Goal: Information Seeking & Learning: Compare options

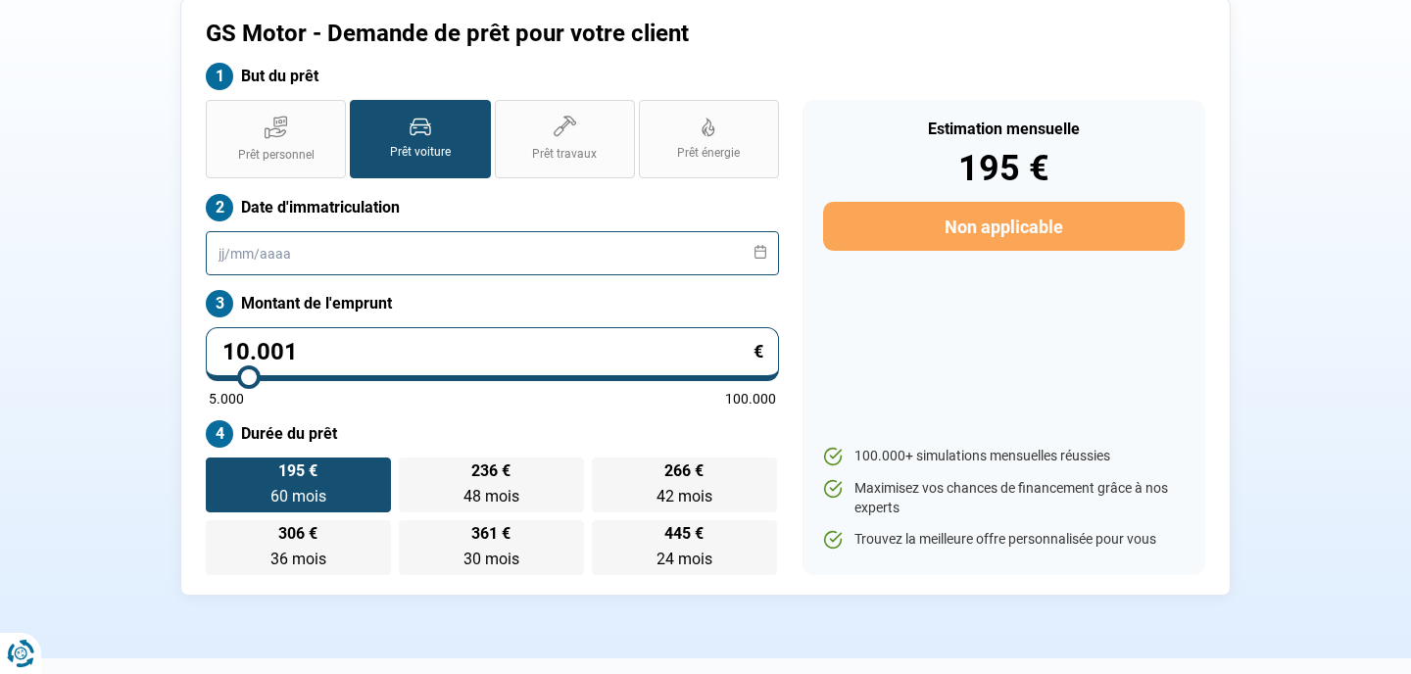
scroll to position [129, 0]
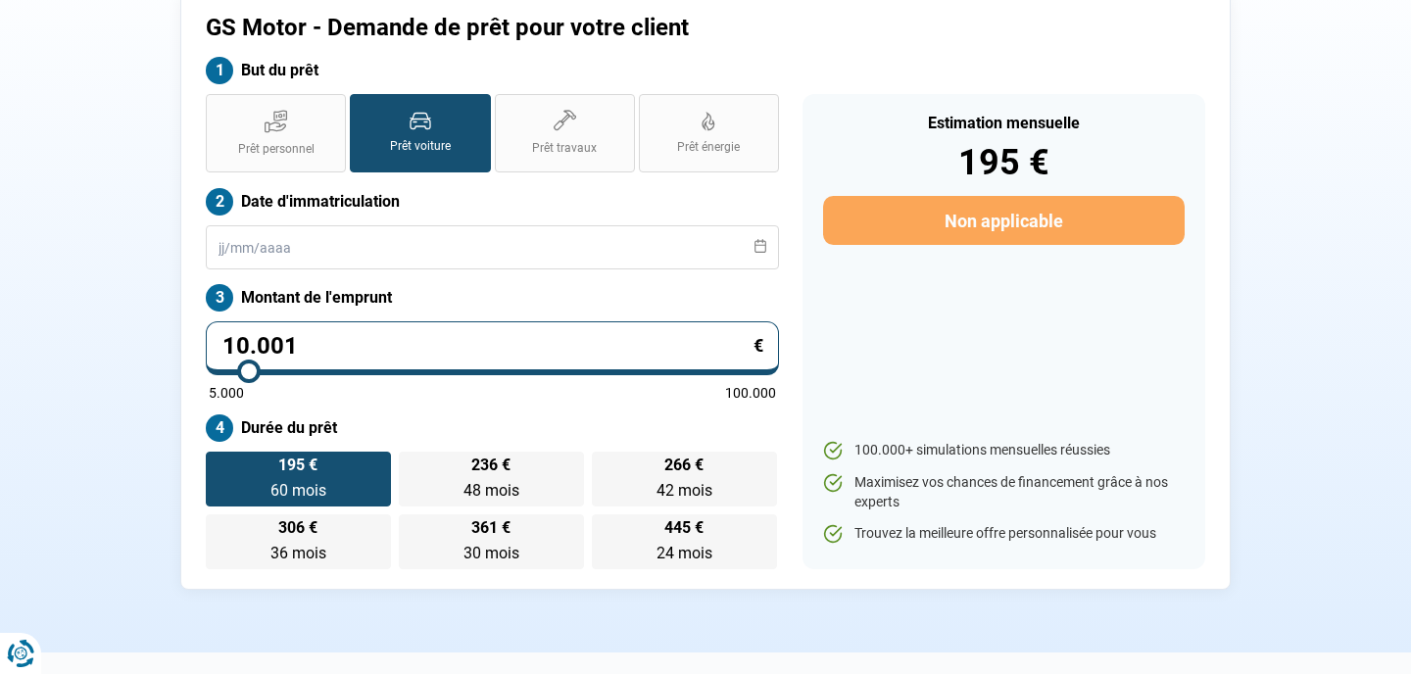
type input "9.750"
type input "9750"
type input "9.500"
type input "9500"
type input "9.000"
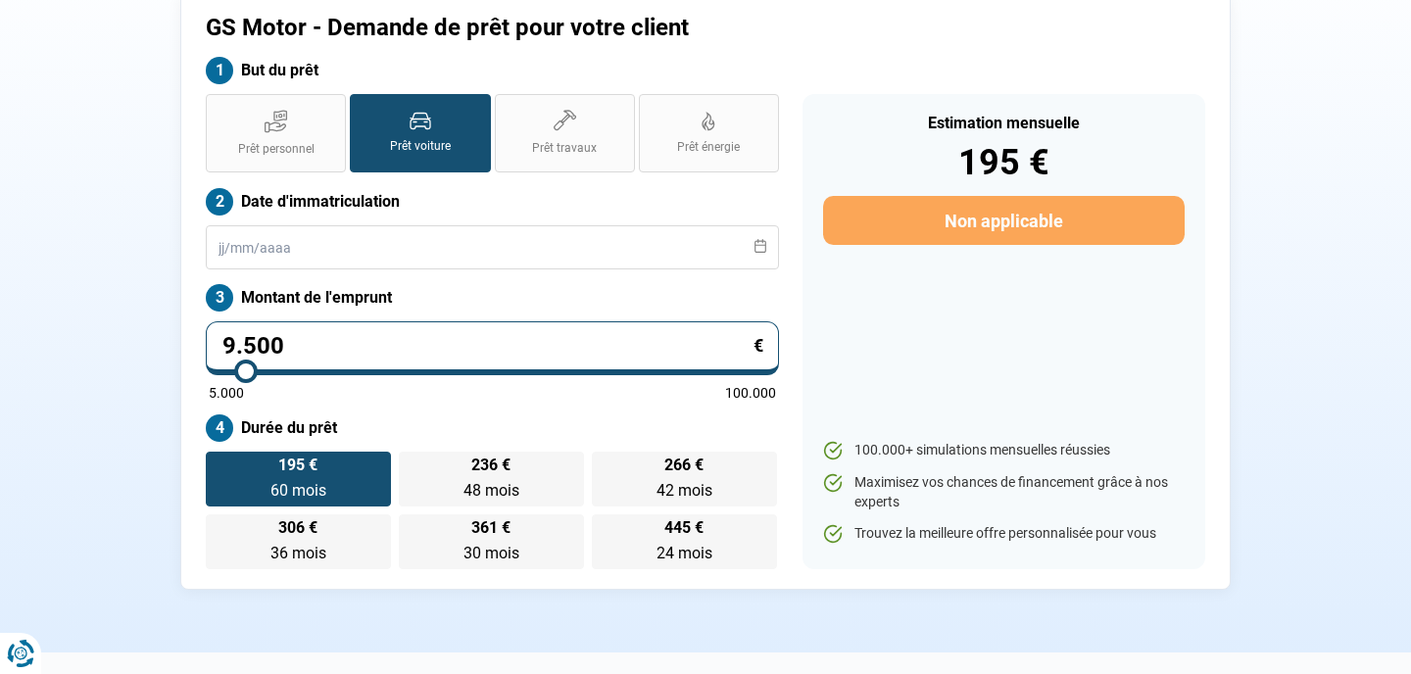
type input "9000"
type input "8.750"
type input "8750"
type input "8.250"
type input "8250"
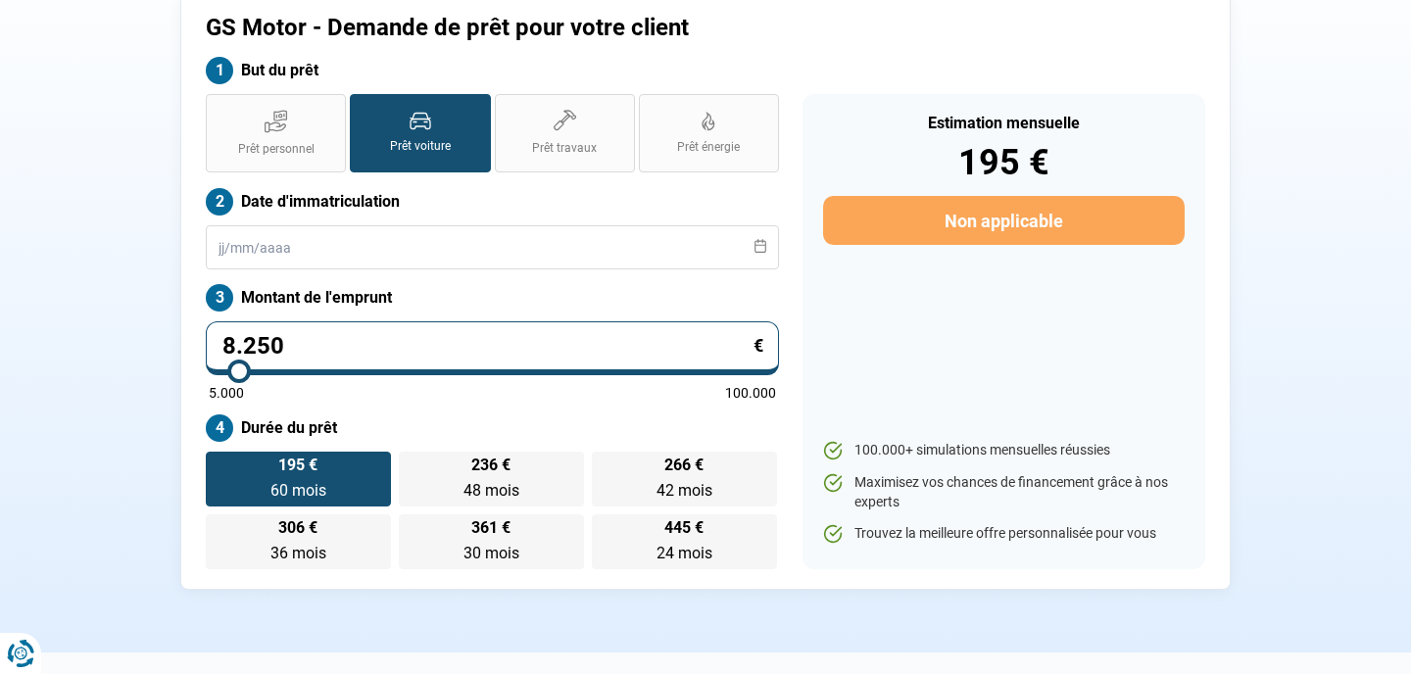
type input "7.250"
type input "7250"
type input "6.500"
type input "6500"
type input "6.000"
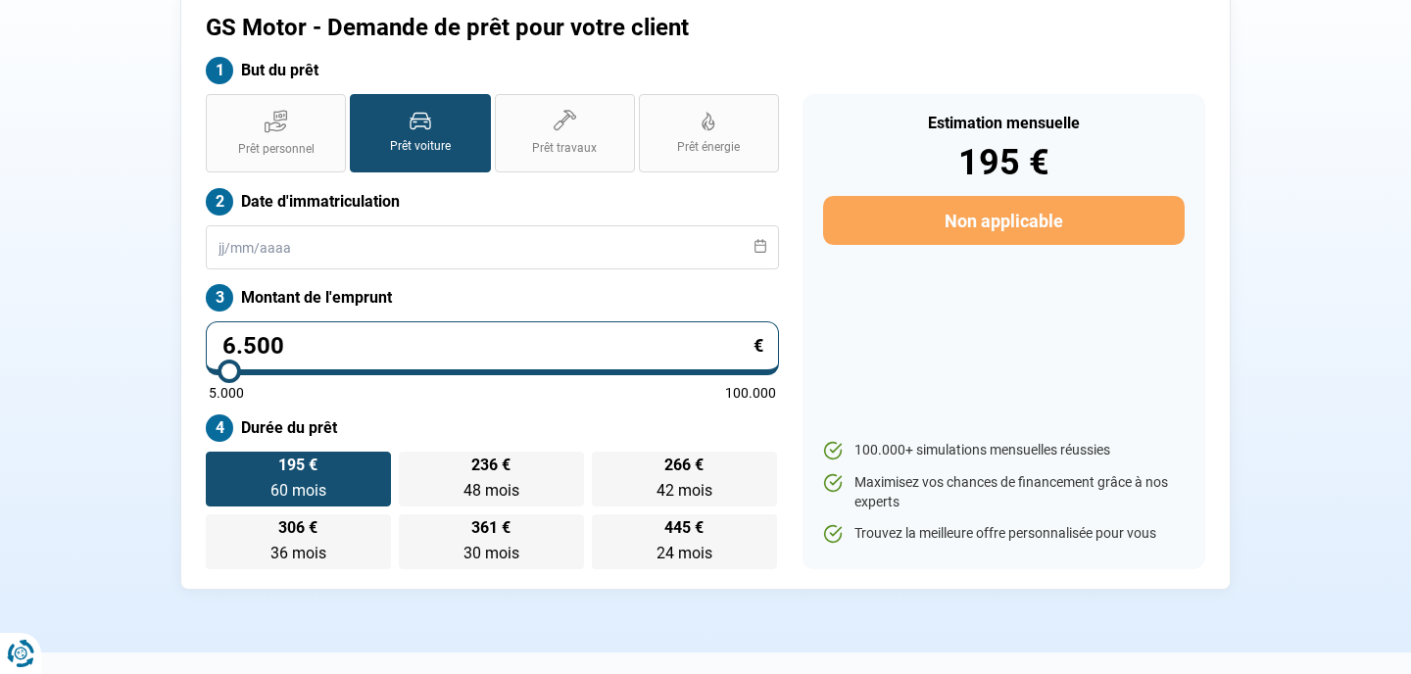
type input "6000"
type input "5.750"
type input "5750"
type input "5.500"
type input "5500"
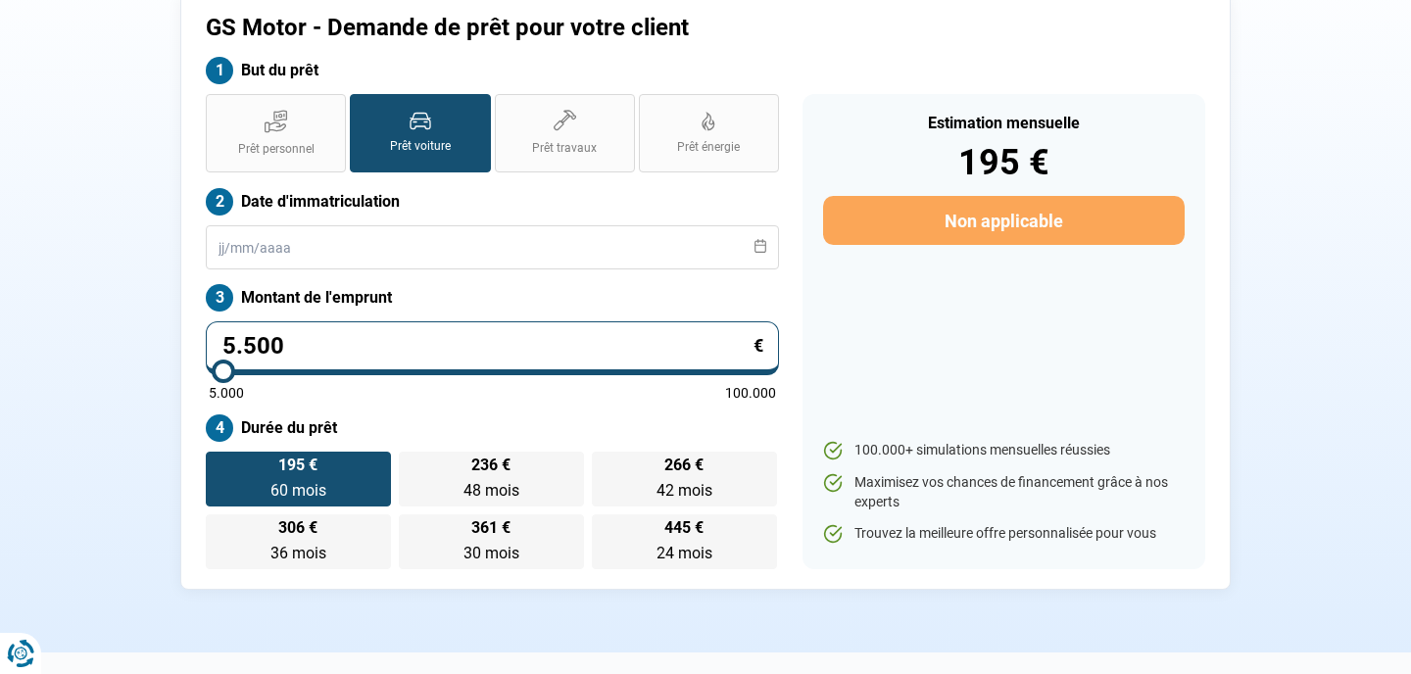
type input "5.250"
type input "5250"
type input "5.000"
drag, startPoint x: 248, startPoint y: 371, endPoint x: 179, endPoint y: 376, distance: 68.8
type input "5000"
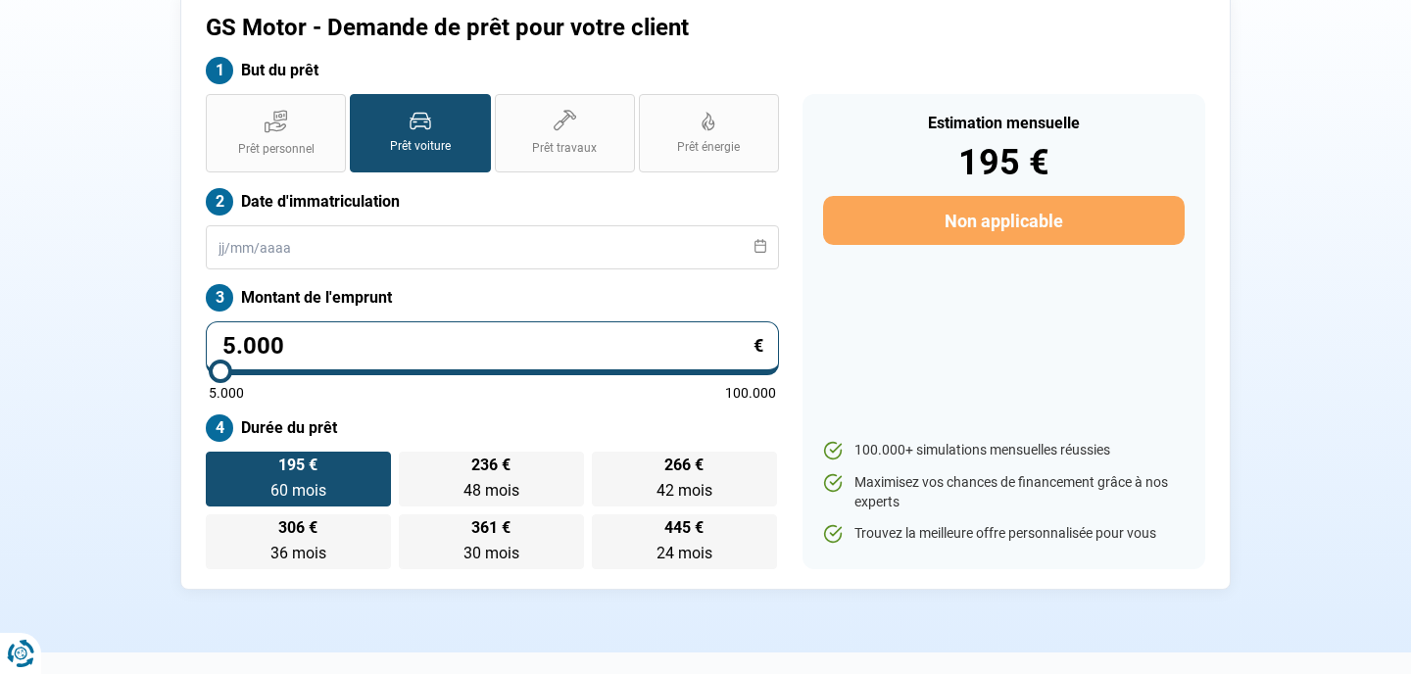
click at [209, 373] on input "range" at bounding box center [492, 371] width 567 height 4
radio input "true"
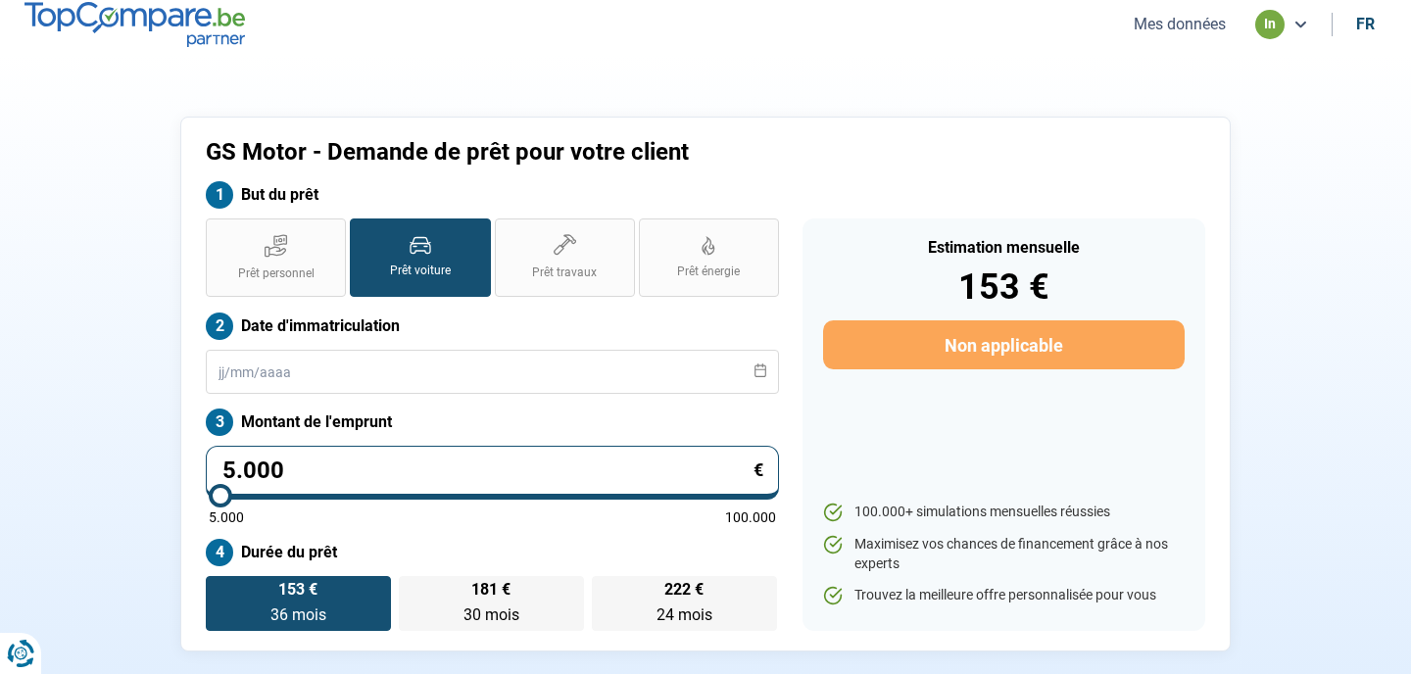
scroll to position [0, 0]
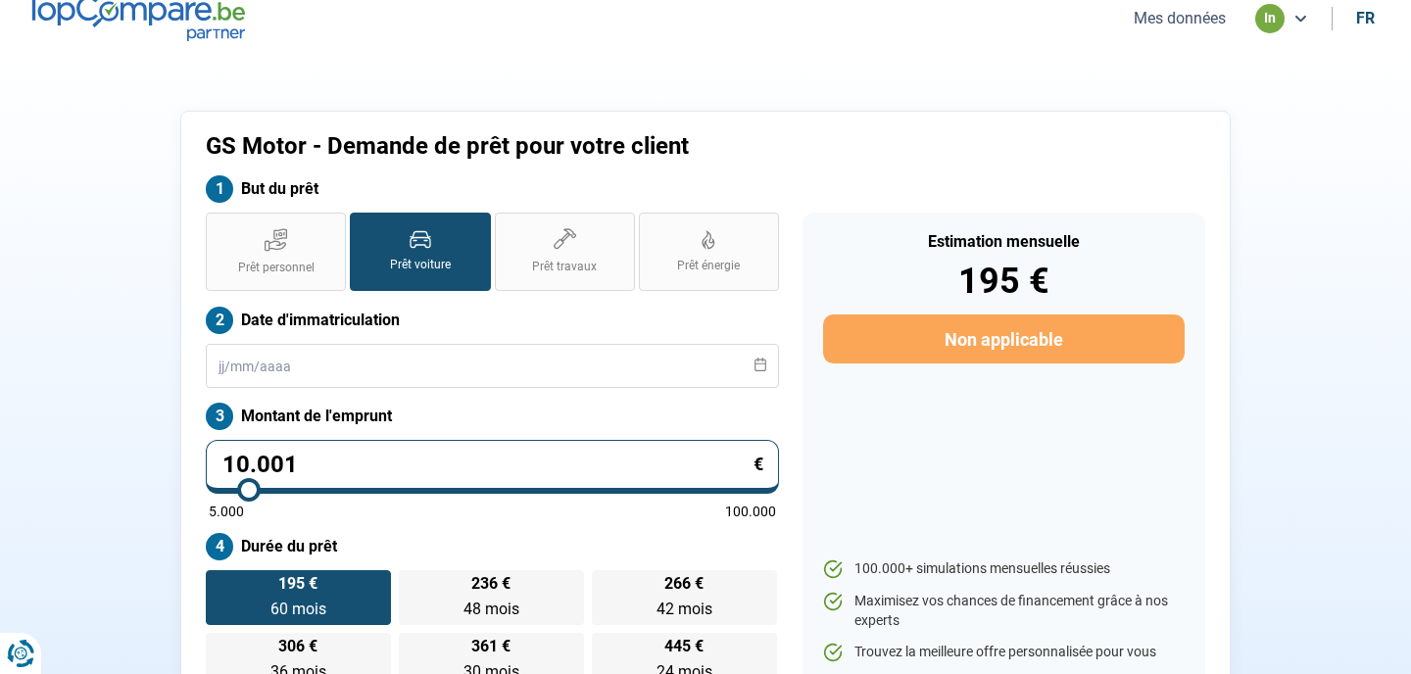
scroll to position [12, 0]
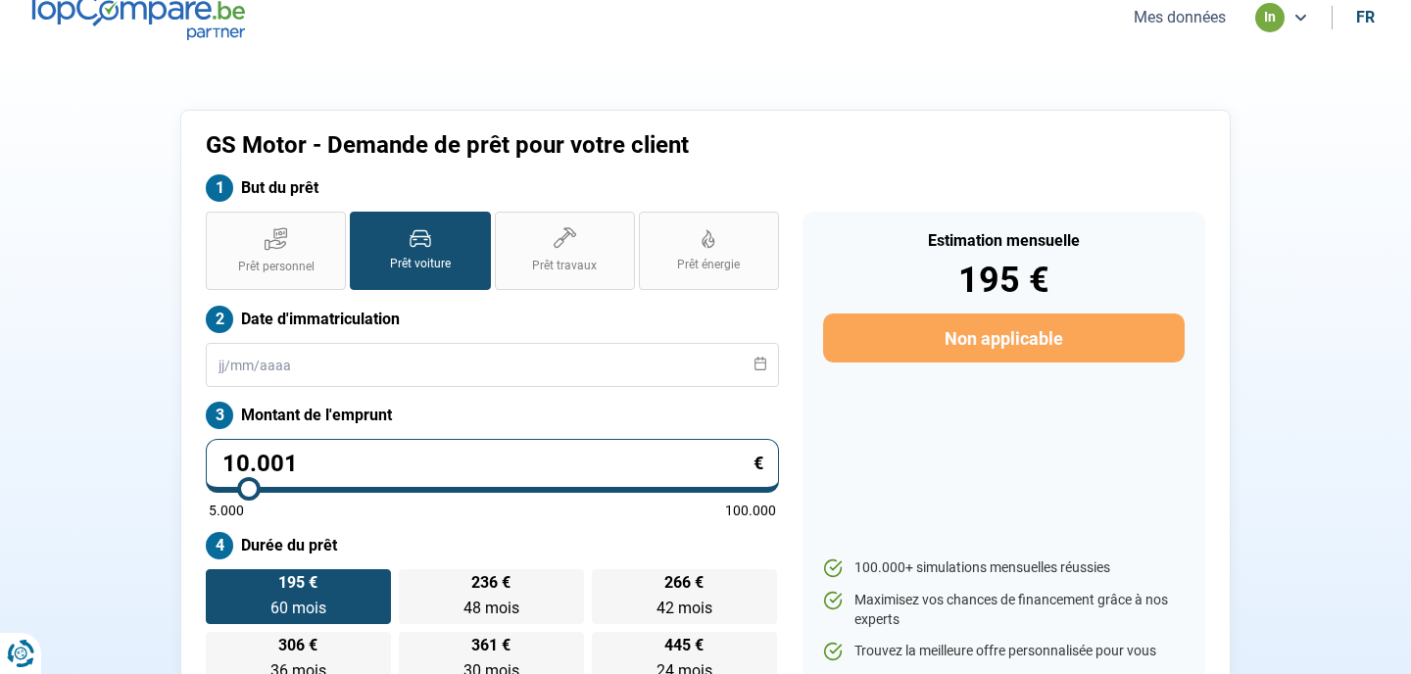
type input "10.500"
type input "10500"
type input "10.250"
type input "10250"
type input "10.000"
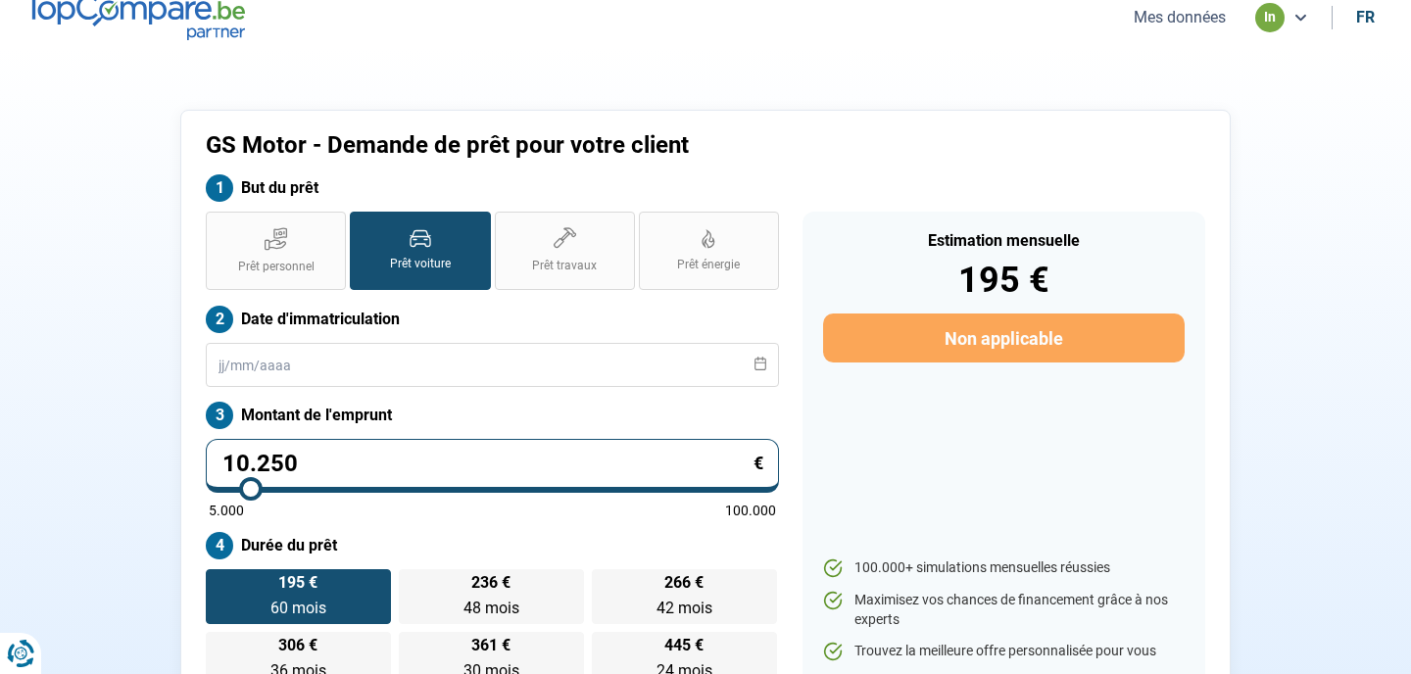
type input "10000"
type input "9.750"
type input "9750"
type input "9.250"
type input "9250"
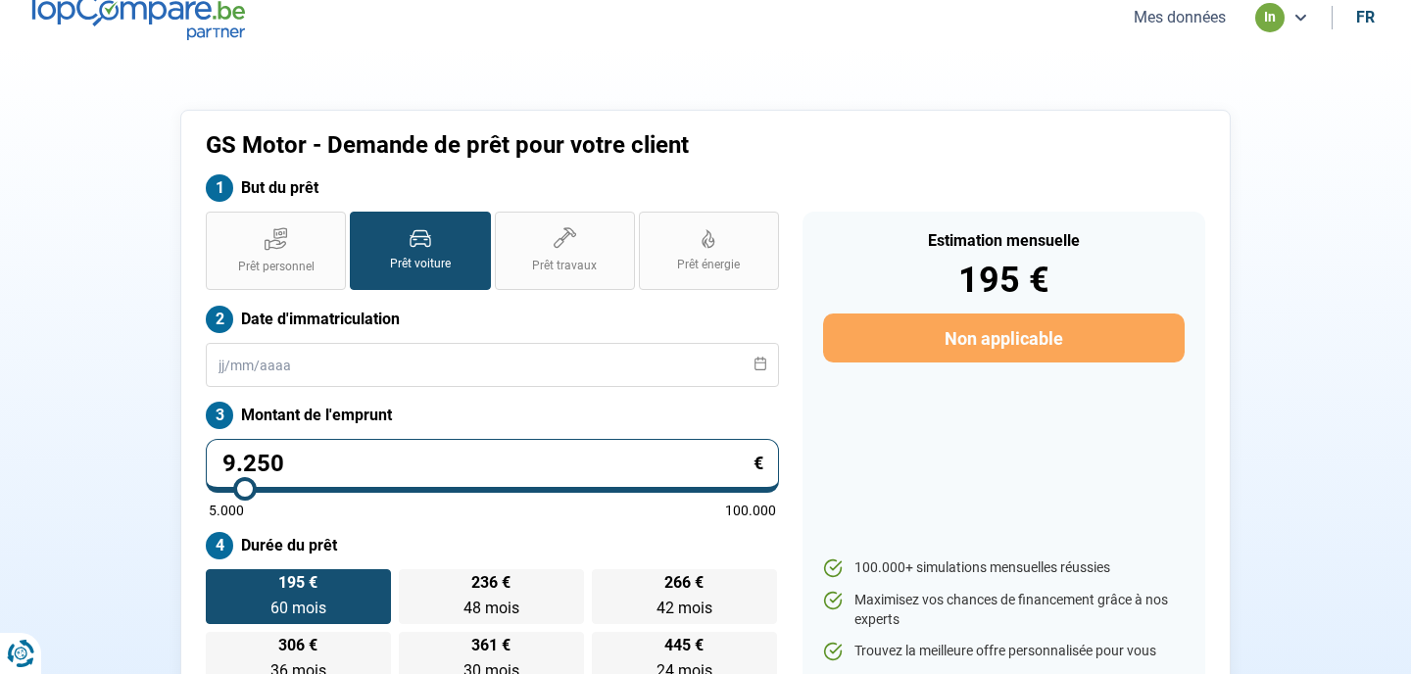
type input "8.500"
type input "8500"
type input "7.500"
type input "7500"
type input "6.250"
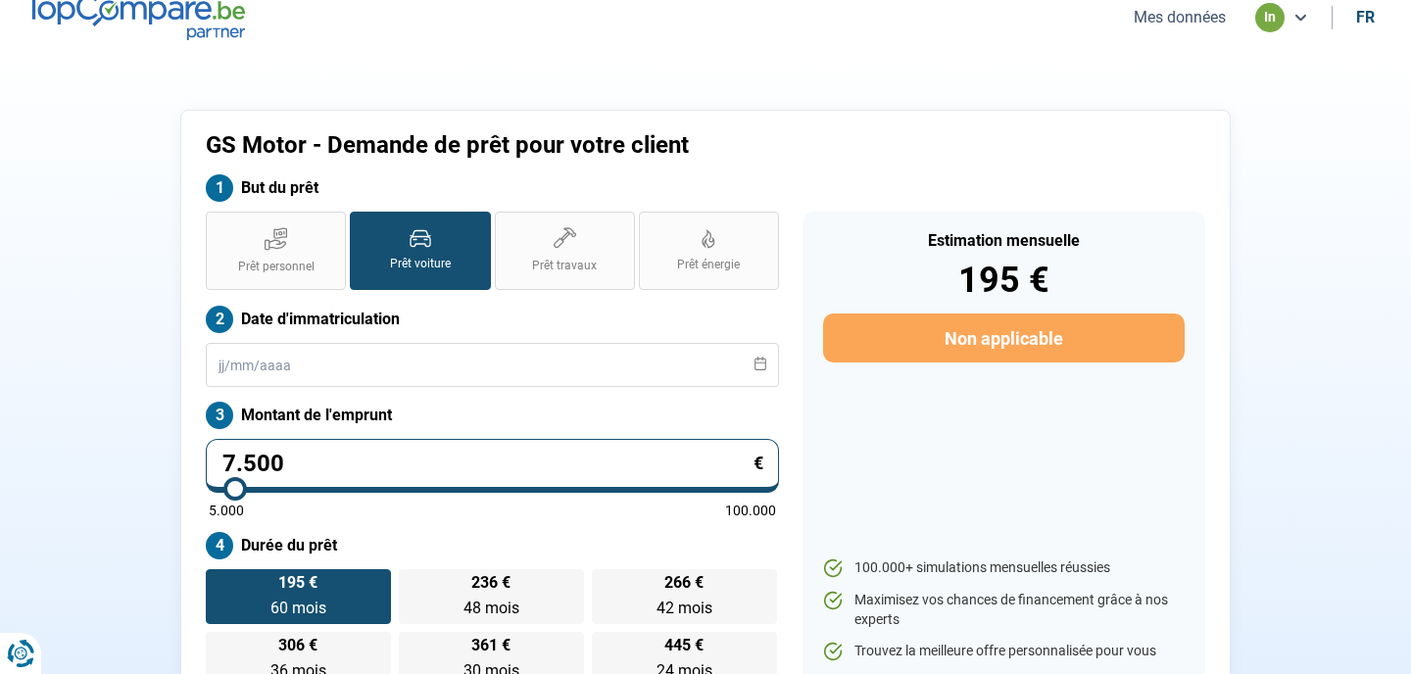
type input "6250"
type input "5.000"
drag, startPoint x: 251, startPoint y: 494, endPoint x: 178, endPoint y: 488, distance: 72.7
type input "5000"
click at [209, 488] on input "range" at bounding box center [492, 489] width 567 height 4
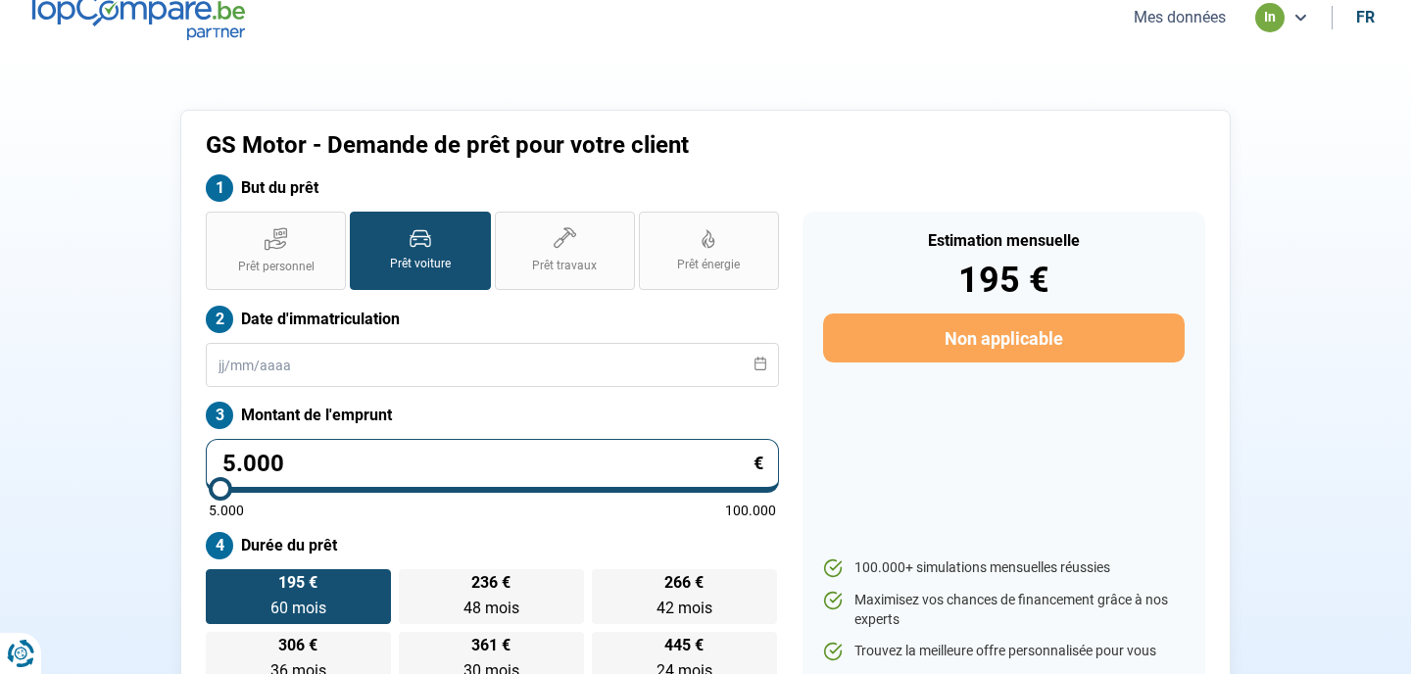
radio input "true"
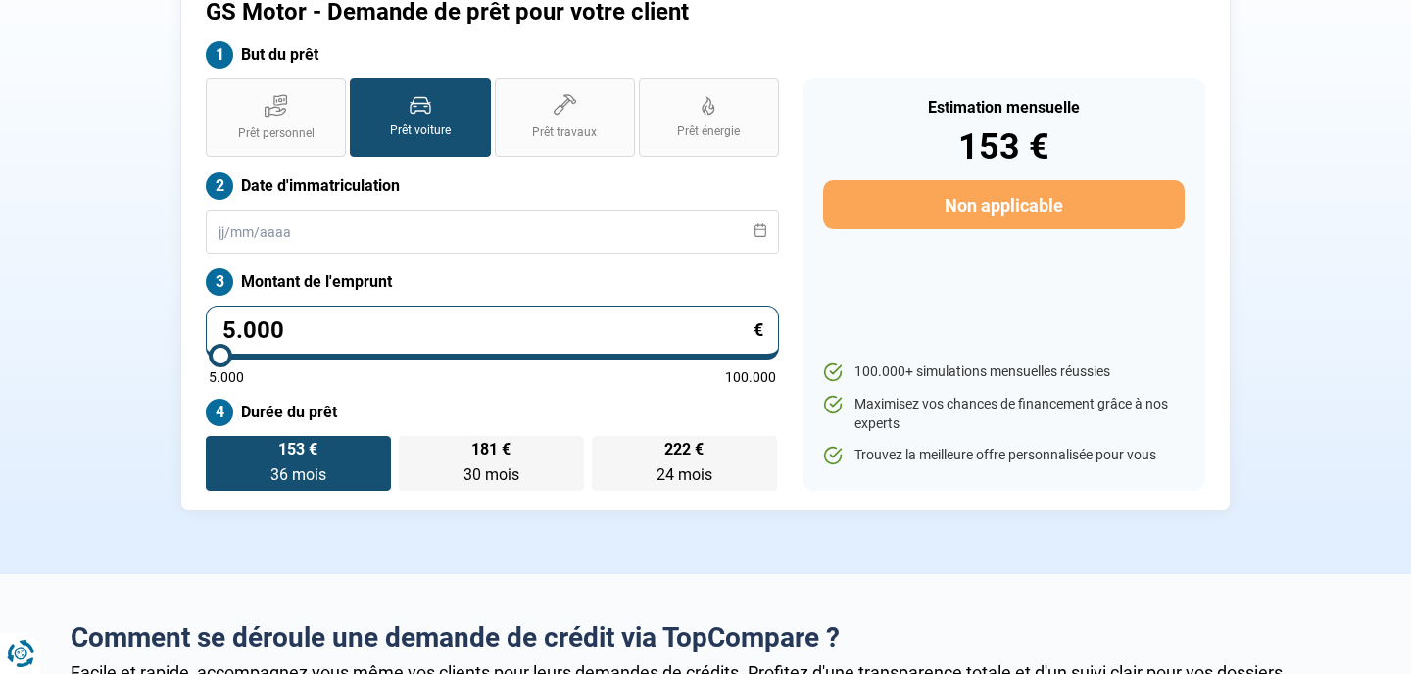
scroll to position [146, 0]
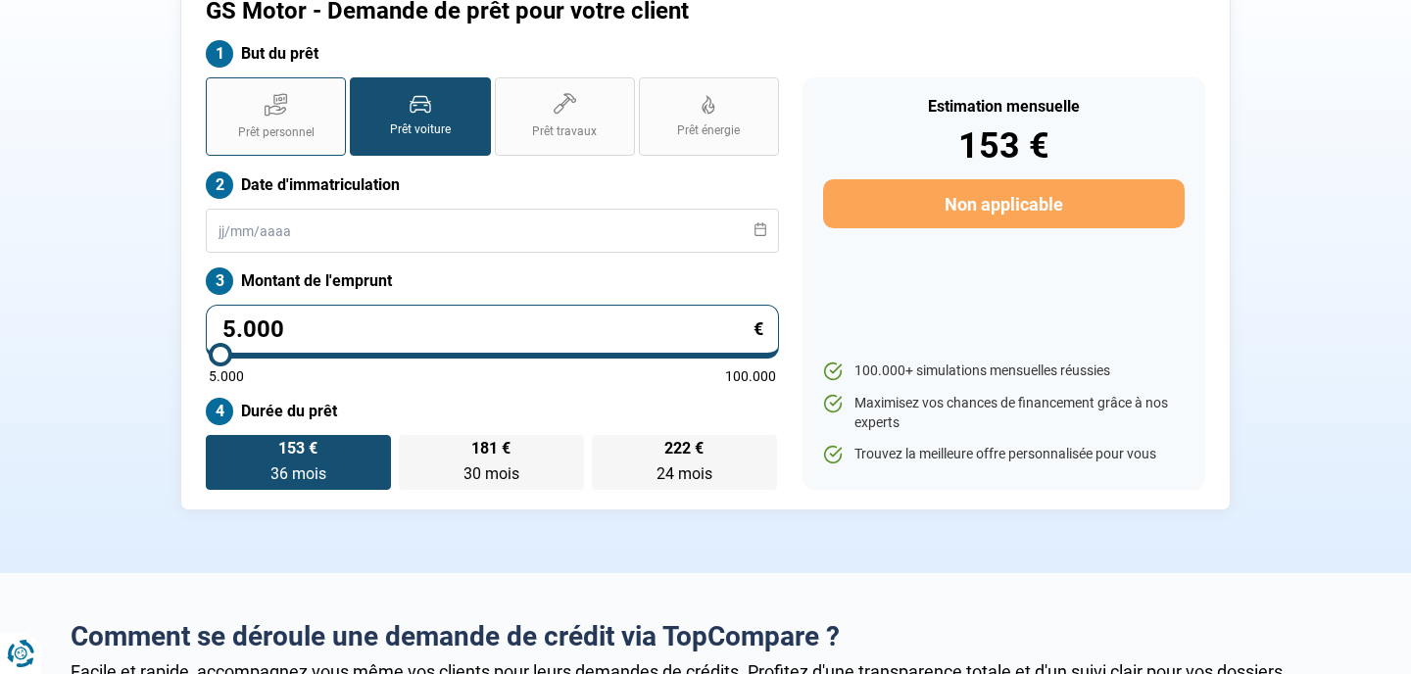
click at [258, 119] on label "Prêt personnel" at bounding box center [276, 116] width 140 height 78
click at [218, 90] on input "Prêt personnel" at bounding box center [212, 83] width 13 height 13
radio input "true"
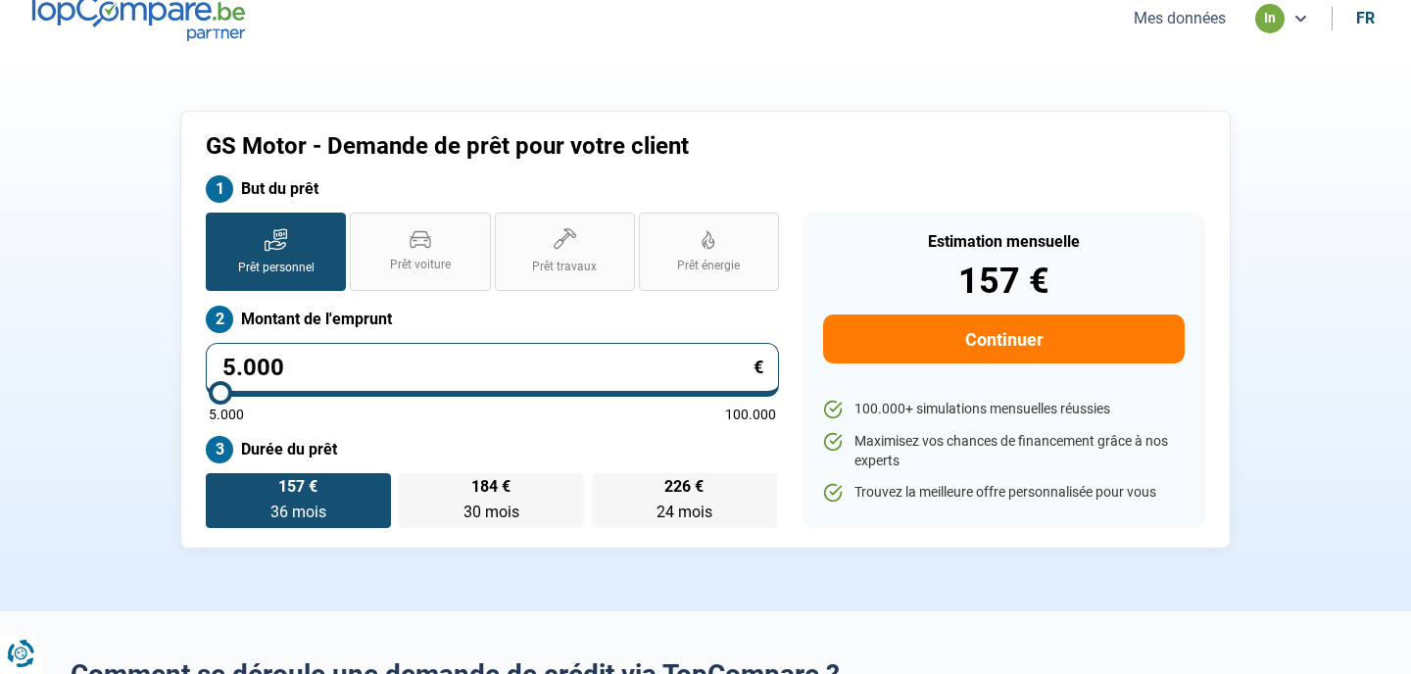
scroll to position [0, 0]
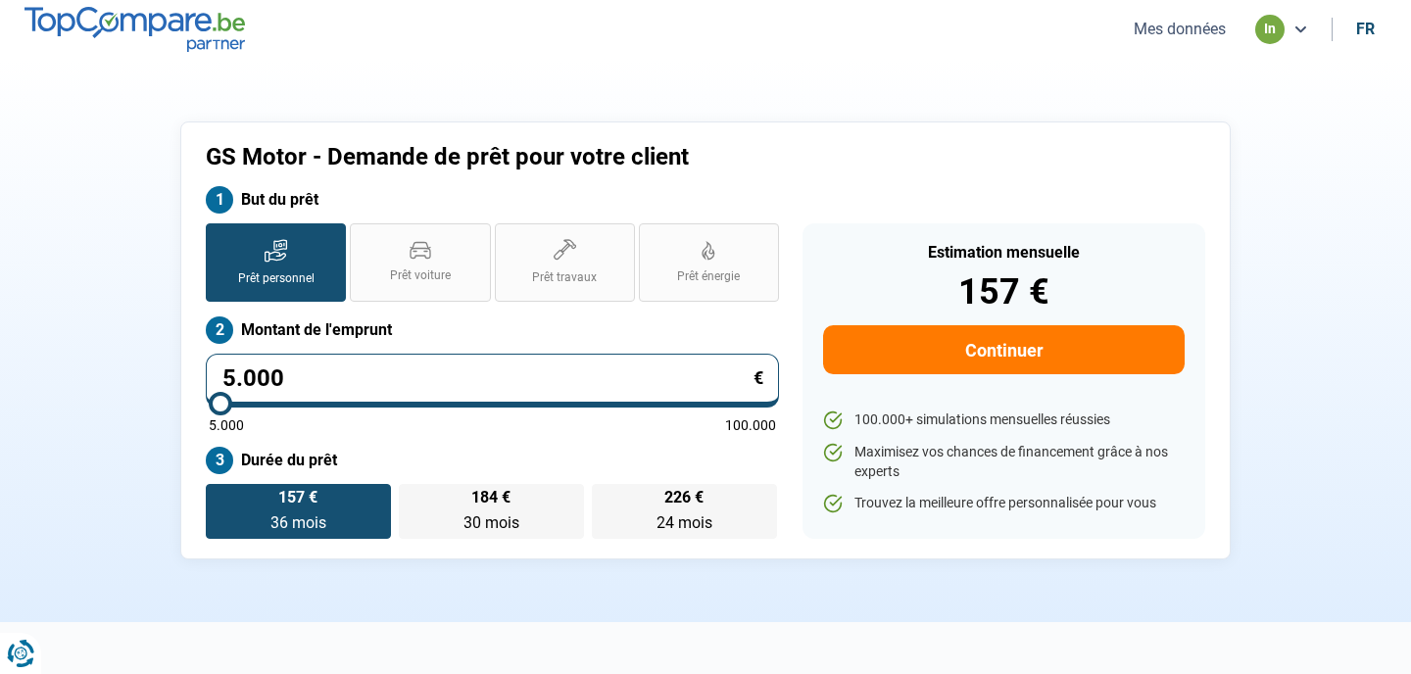
type input "5.750"
type input "5750"
type input "6.000"
type input "6000"
type input "6.250"
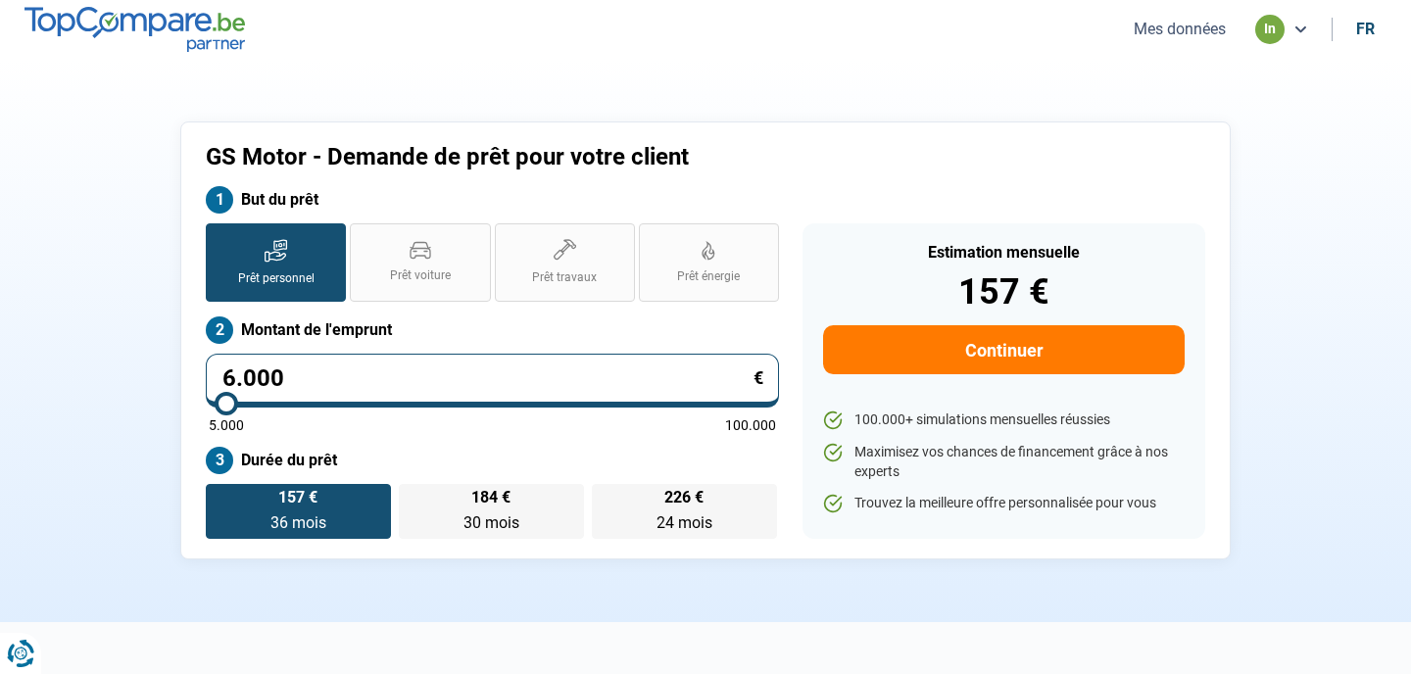
type input "6250"
type input "6.500"
type input "6500"
type input "7.000"
type input "7000"
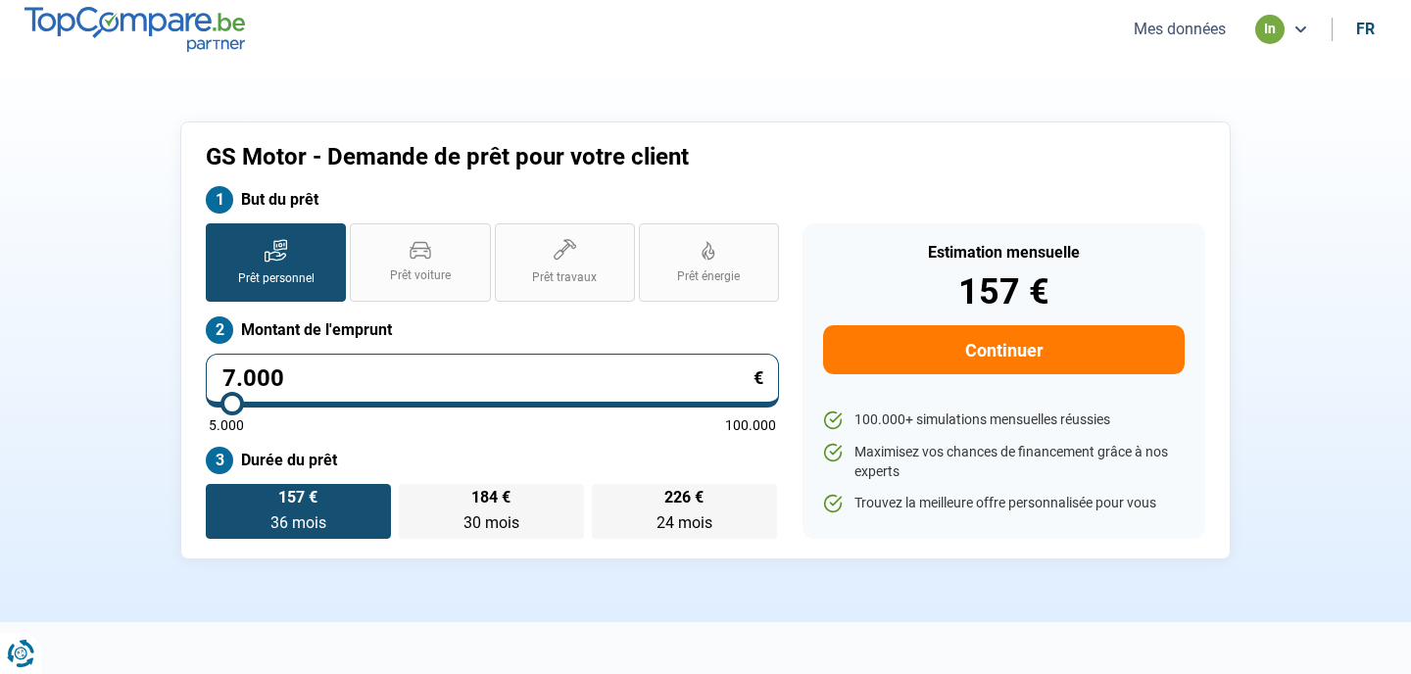
type input "7.500"
type input "7500"
type input "8.250"
type input "8250"
type input "9.250"
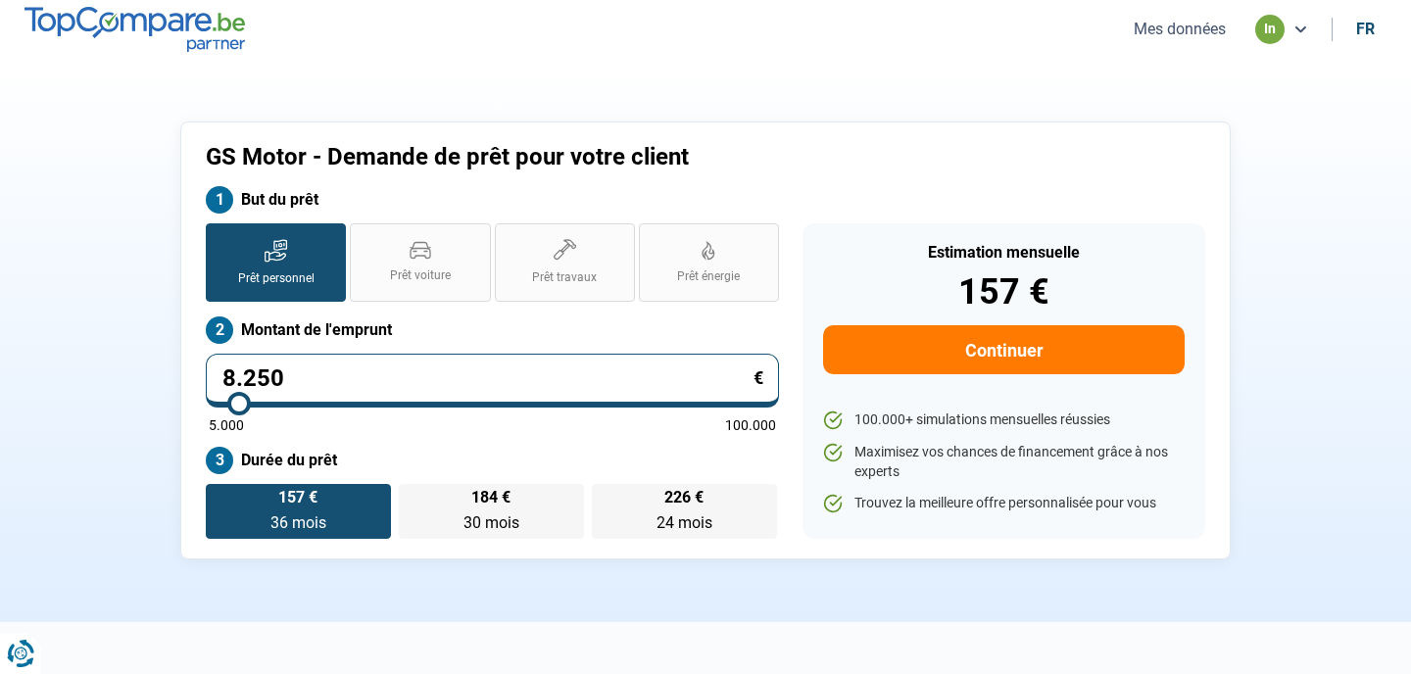
type input "9250"
type input "9.750"
type input "9750"
type input "10.000"
type input "10000"
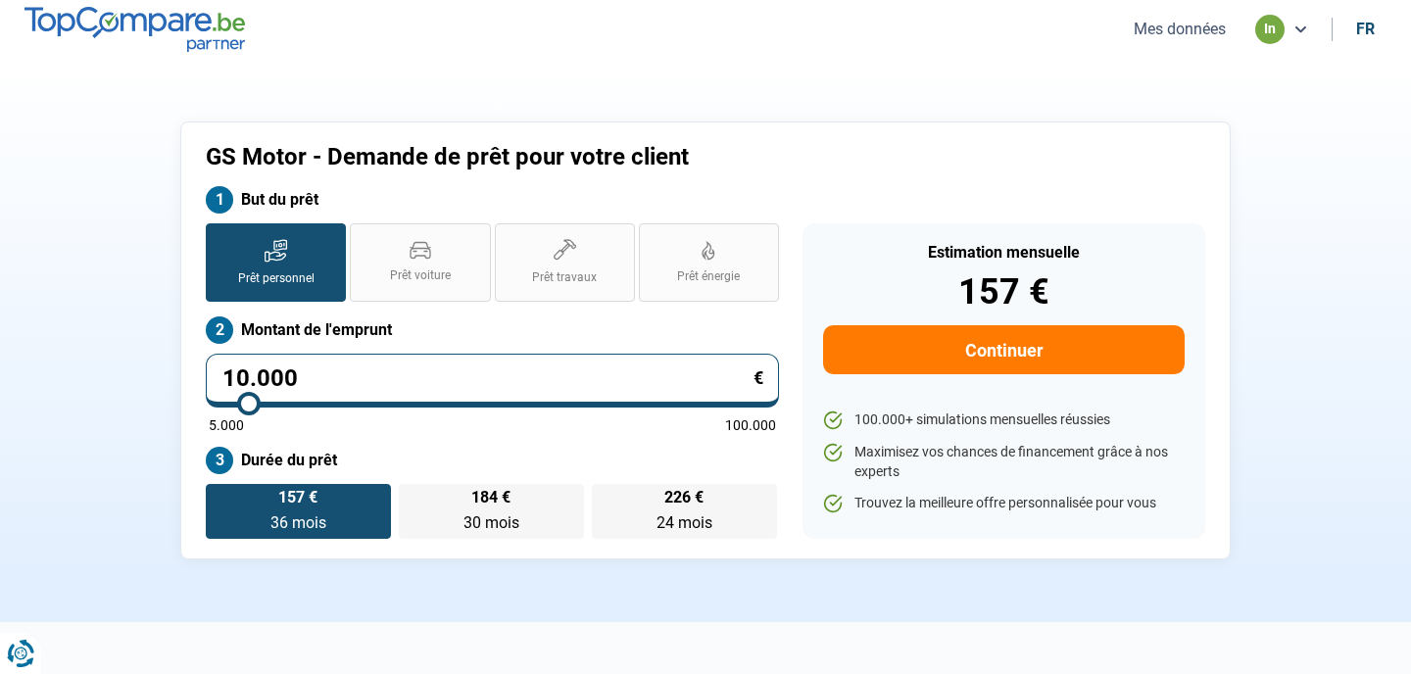
type input "10.250"
type input "10250"
type input "10.500"
type input "10500"
type input "10.750"
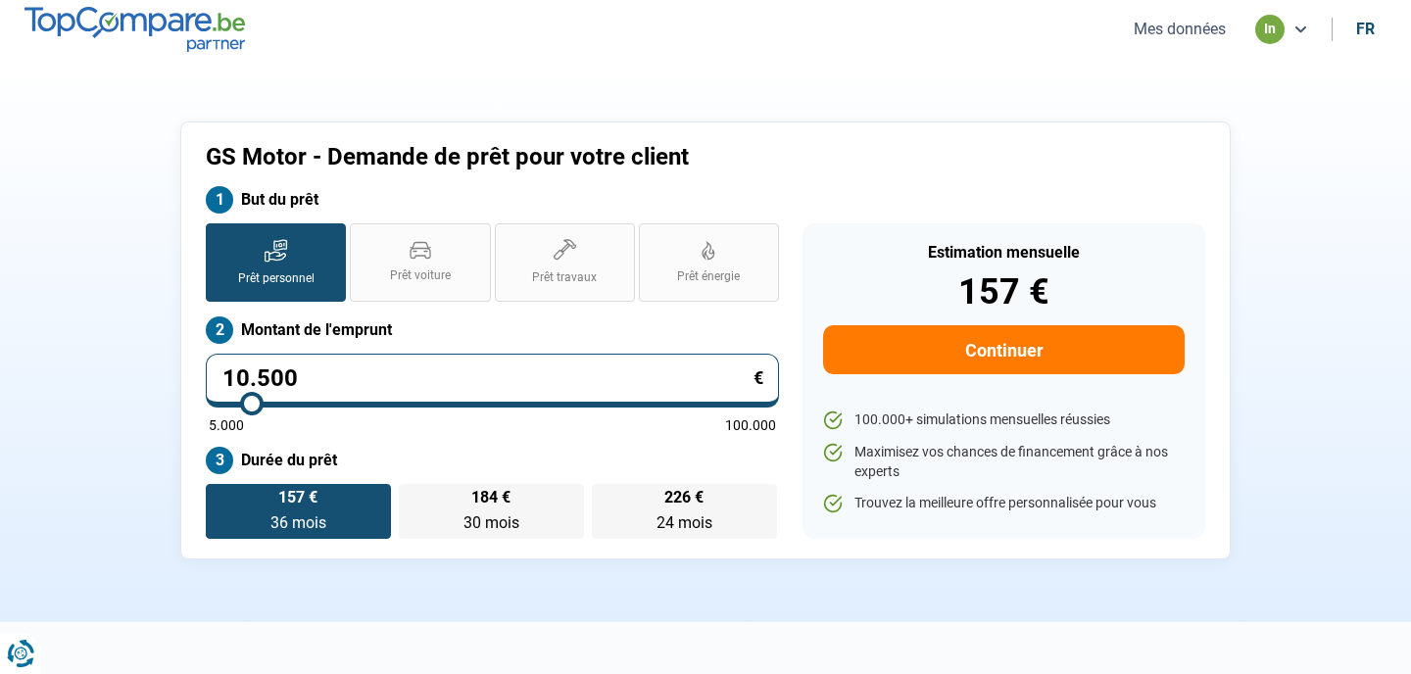
type input "10750"
type input "11.000"
type input "11000"
type input "11.250"
type input "11250"
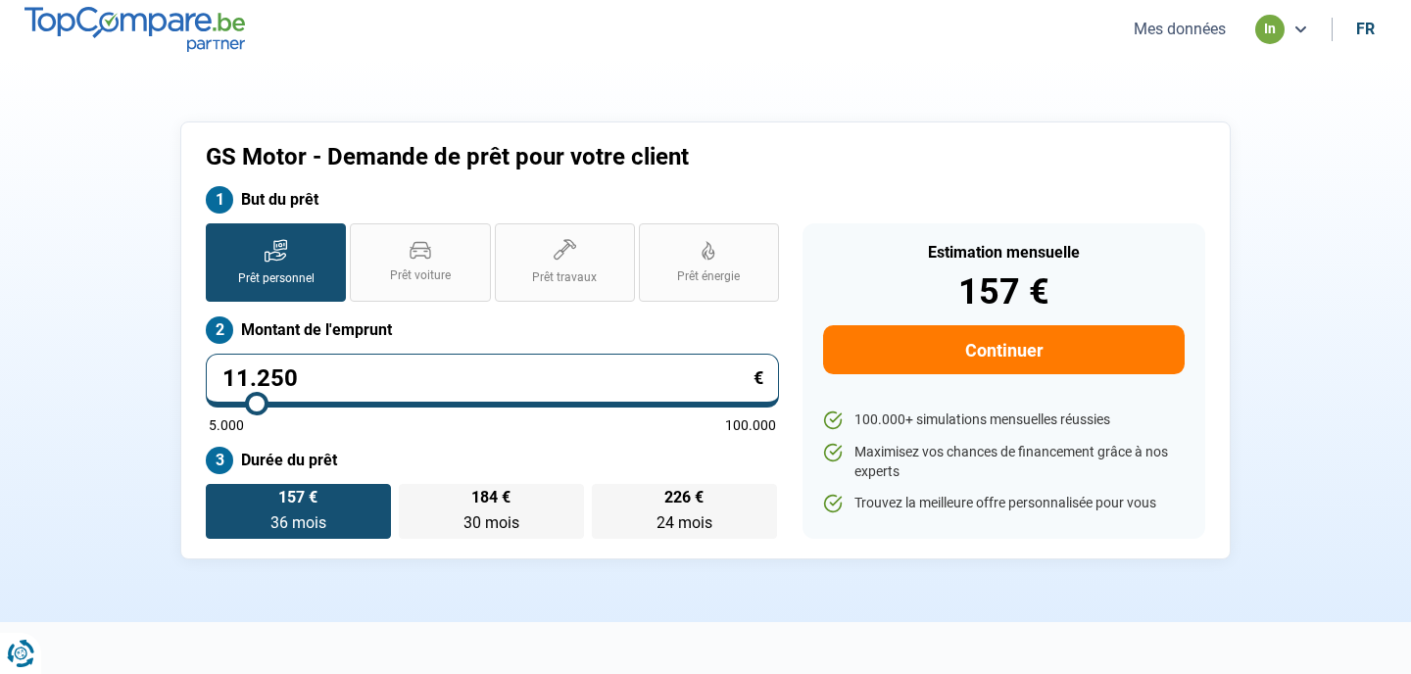
type input "12.000"
type input "12000"
type input "12.500"
type input "12500"
type input "12.750"
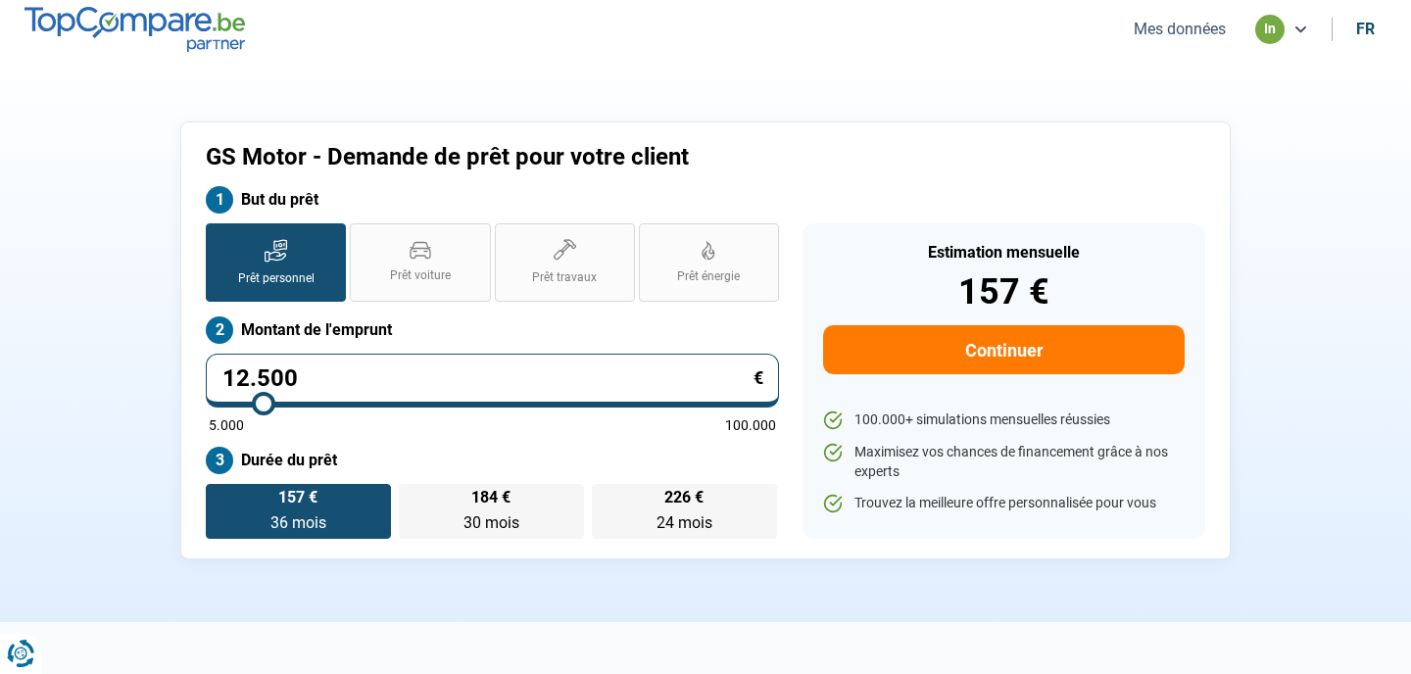
type input "12750"
type input "13.000"
type input "13000"
type input "13.250"
type input "13250"
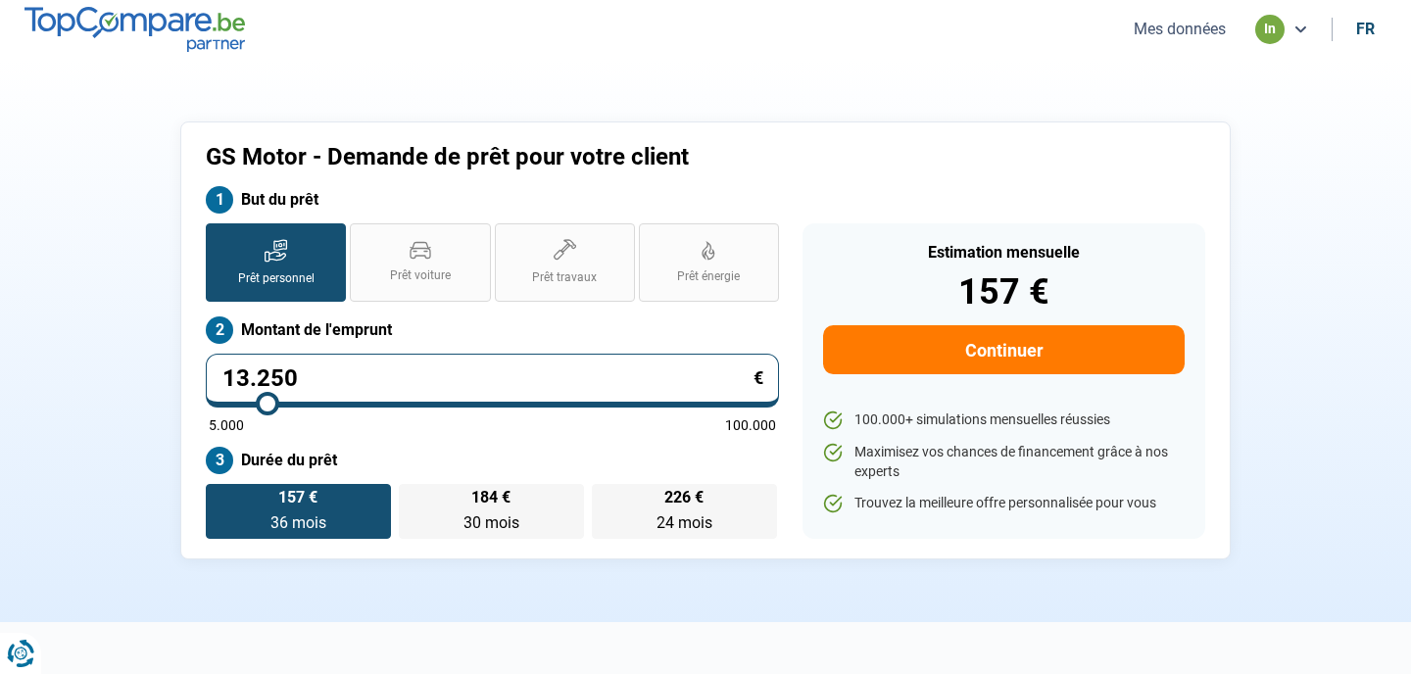
type input "13.500"
type input "13500"
type input "13.750"
type input "13750"
type input "14.000"
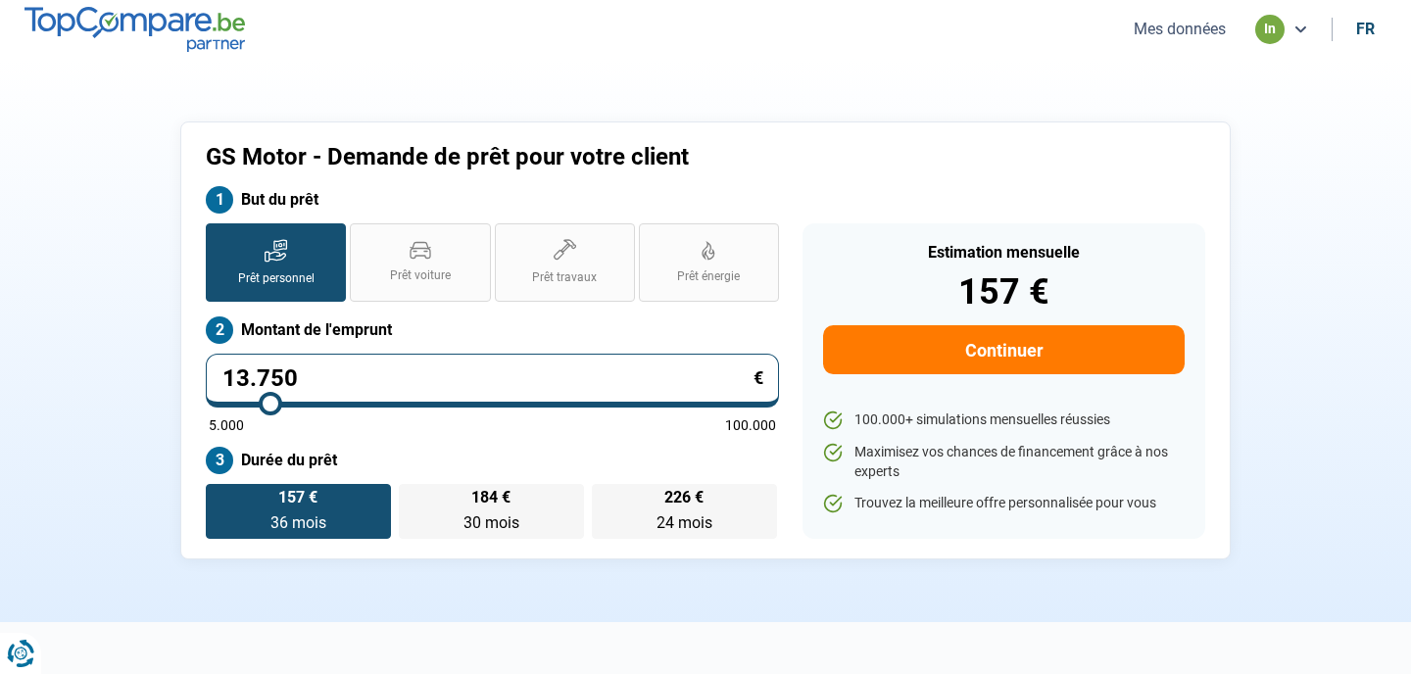
type input "14000"
type input "14.500"
type input "14500"
type input "14.750"
type input "14750"
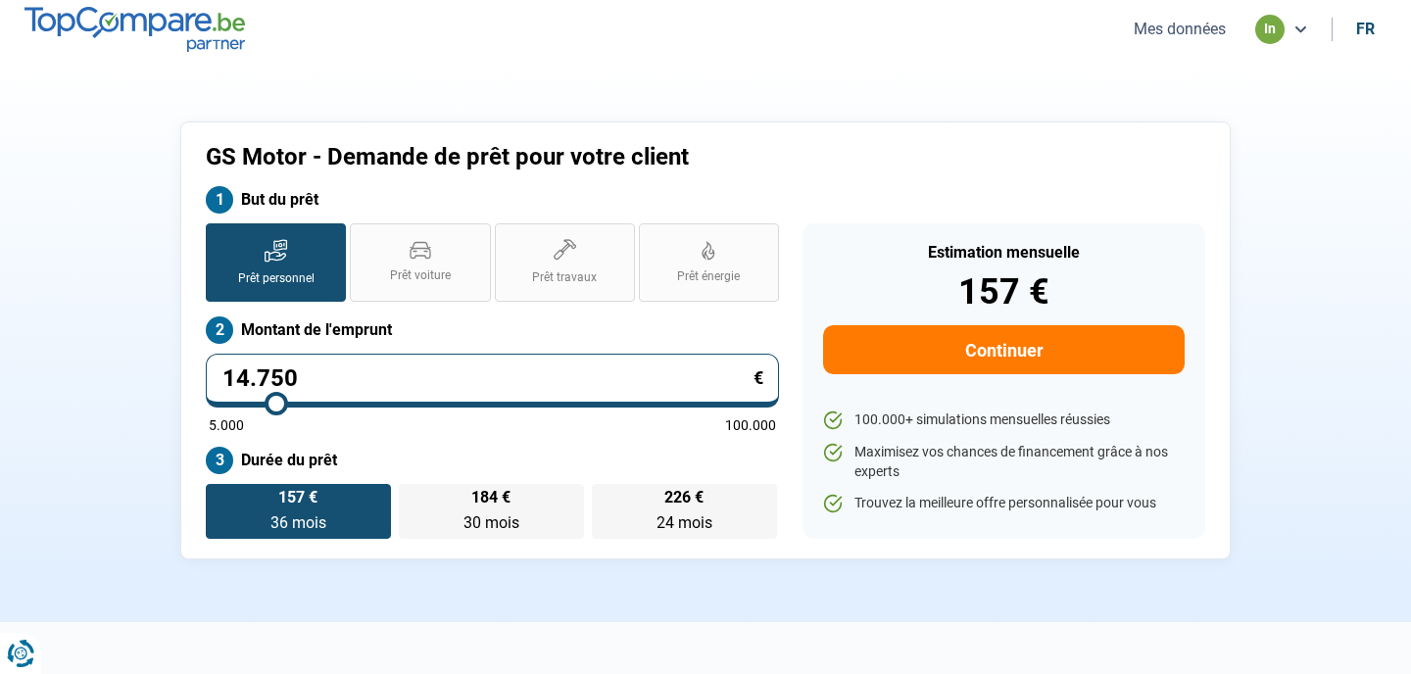
type input "15.000"
type input "15000"
type input "15.250"
type input "15250"
type input "15.500"
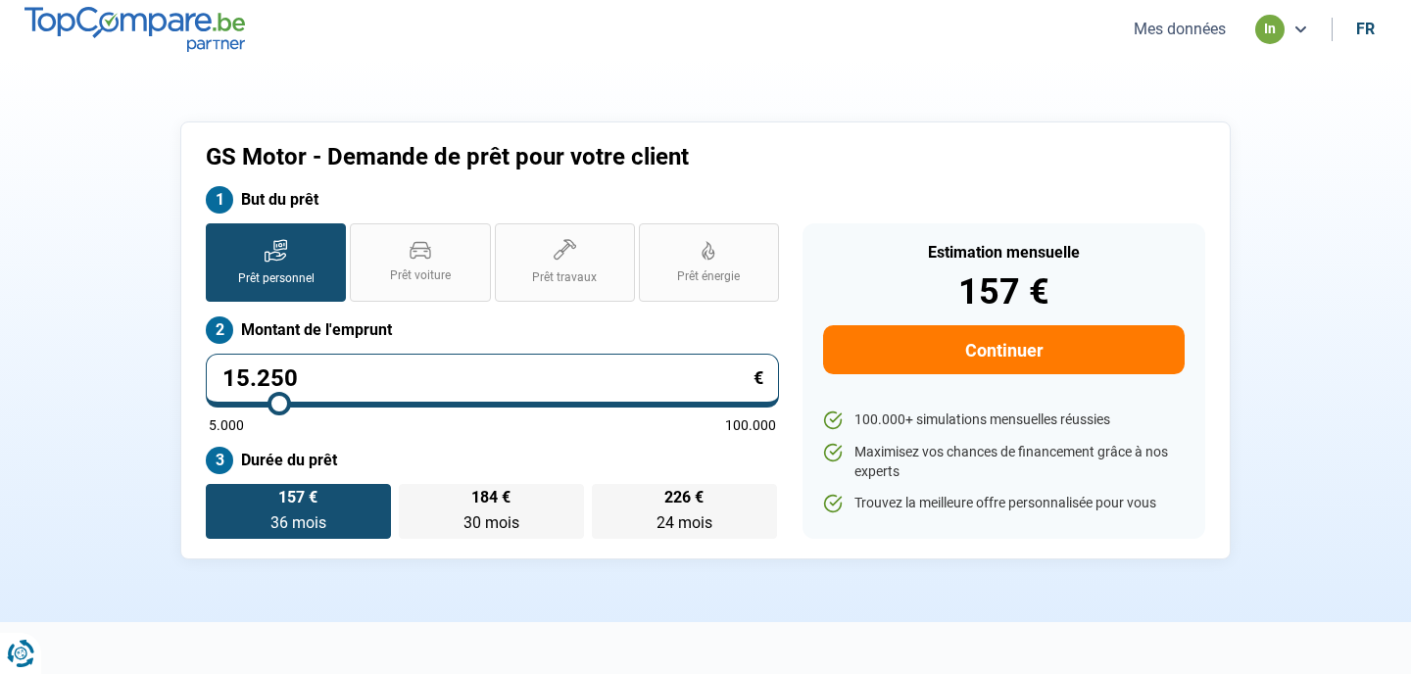
type input "15500"
type input "15.750"
type input "15750"
type input "15.500"
type input "15500"
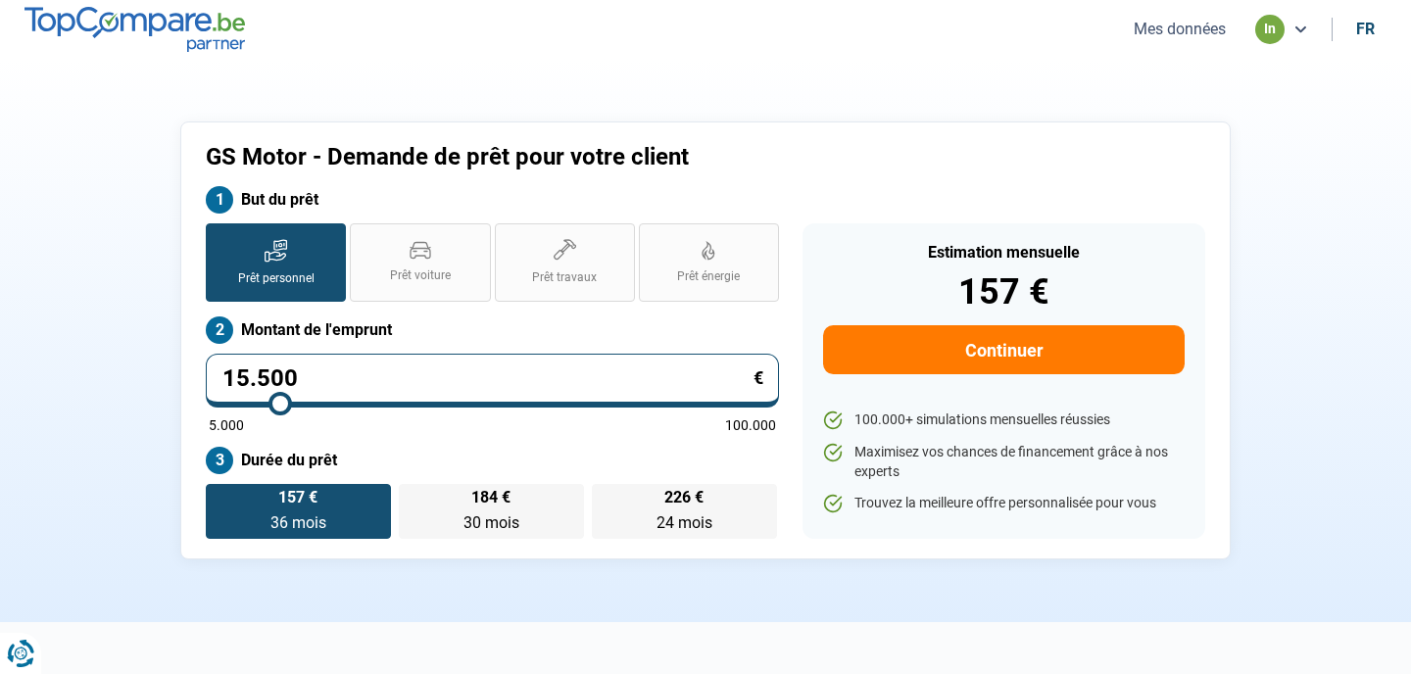
type input "15.250"
type input "15250"
type input "15.000"
type input "15000"
type input "14.750"
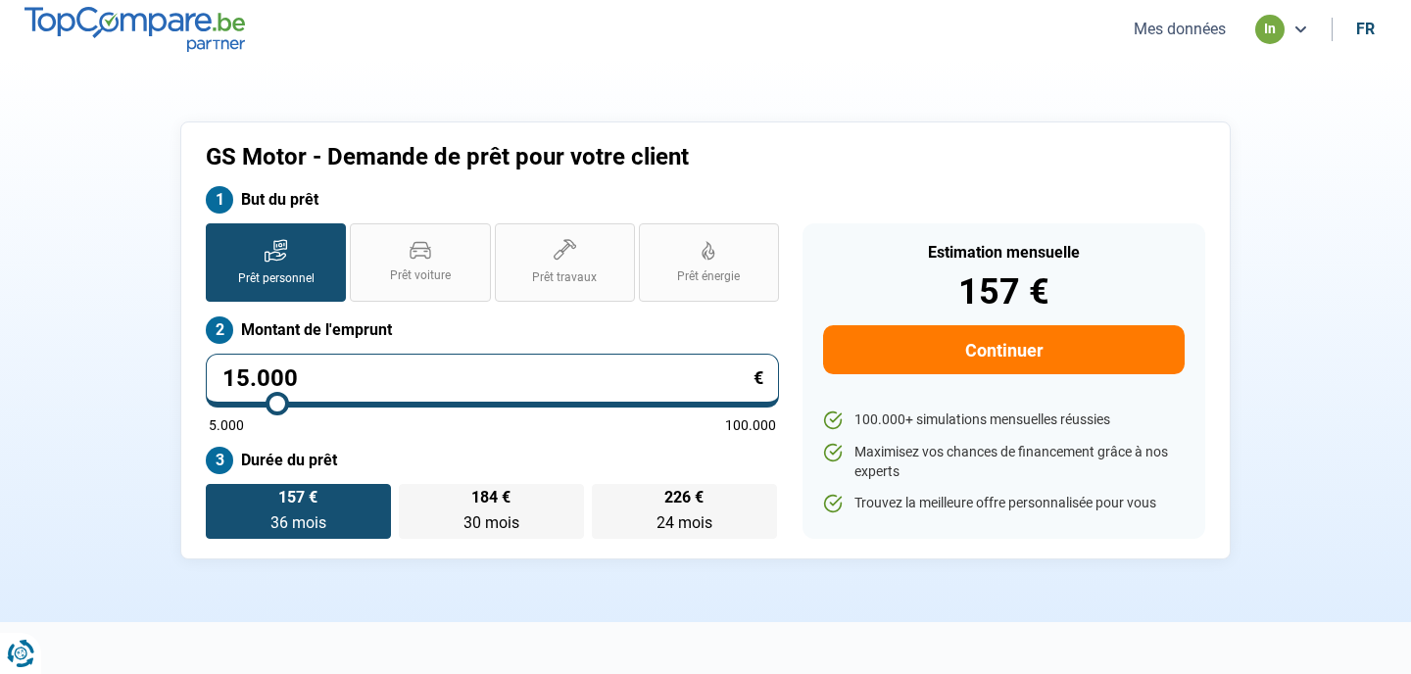
type input "14750"
type input "14.500"
type input "14500"
type input "14.250"
type input "14250"
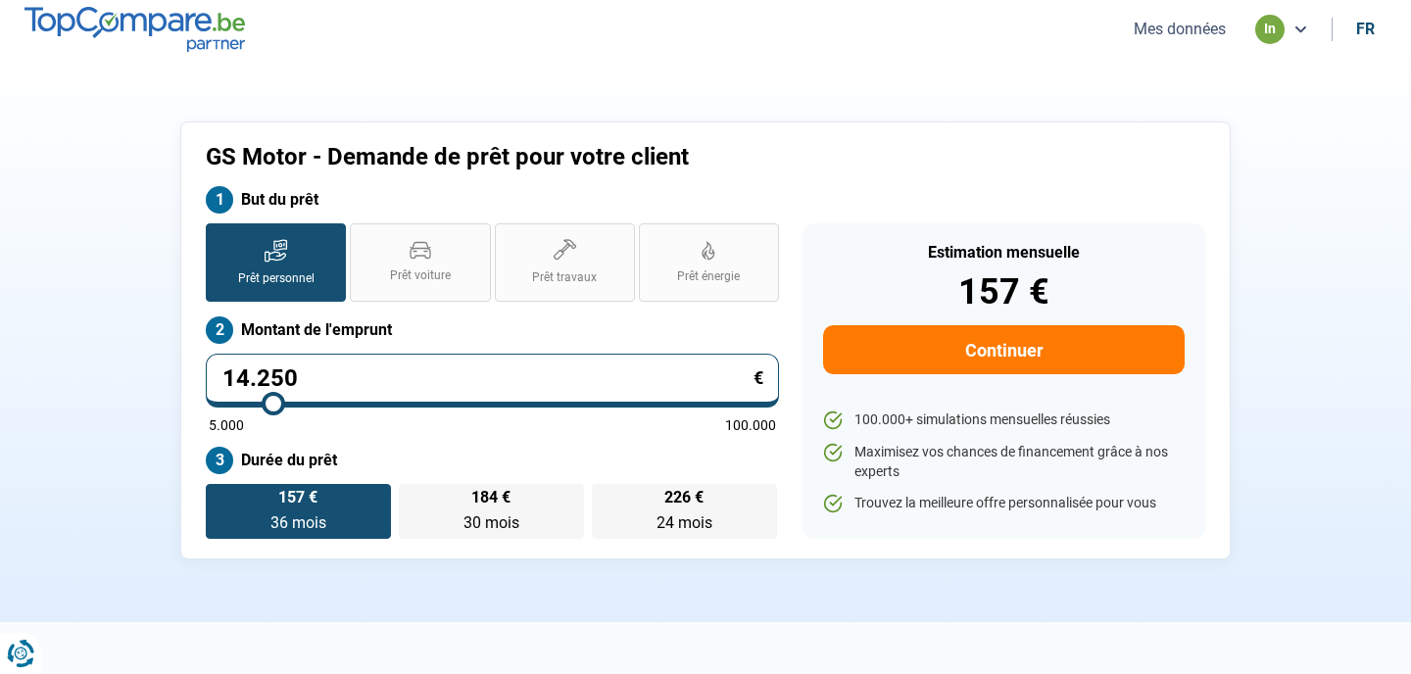
type input "14.500"
type input "14500"
type input "14.750"
type input "14750"
type input "15.000"
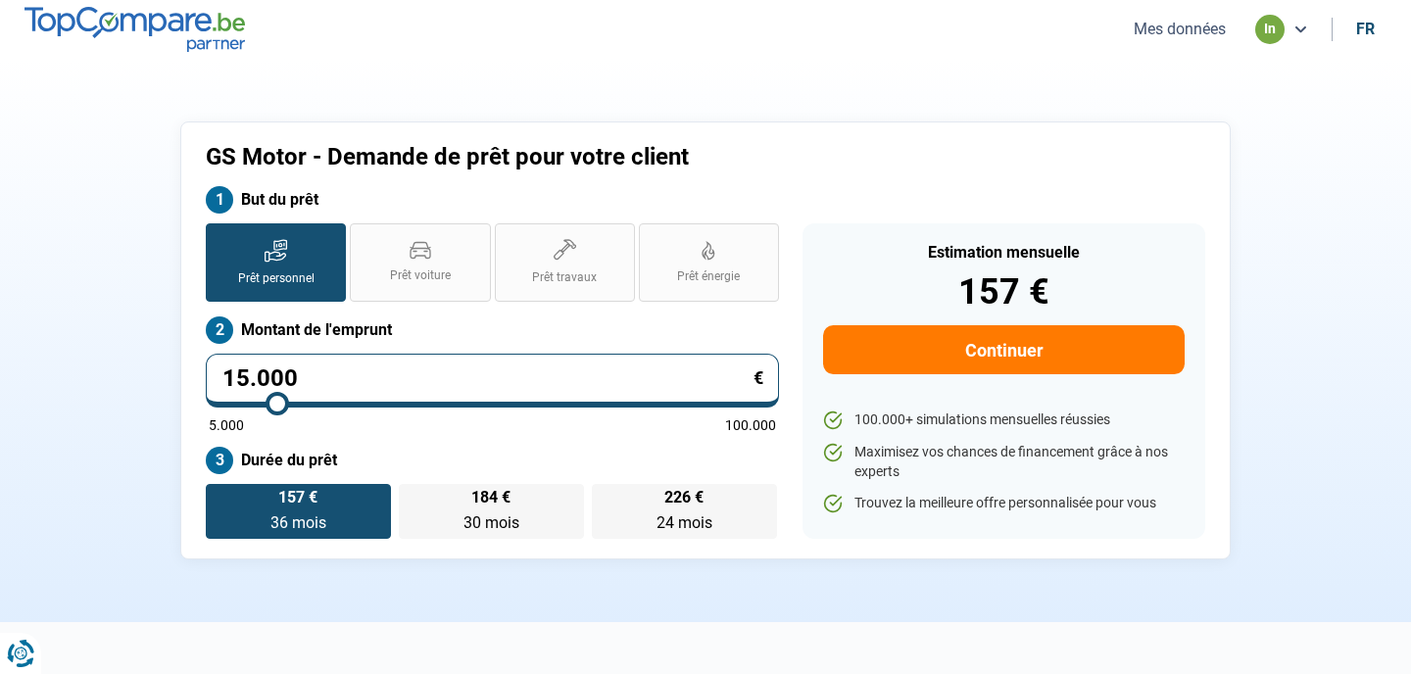
drag, startPoint x: 223, startPoint y: 405, endPoint x: 277, endPoint y: 406, distance: 53.9
type input "15000"
click at [277, 406] on input "range" at bounding box center [492, 404] width 567 height 4
radio input "false"
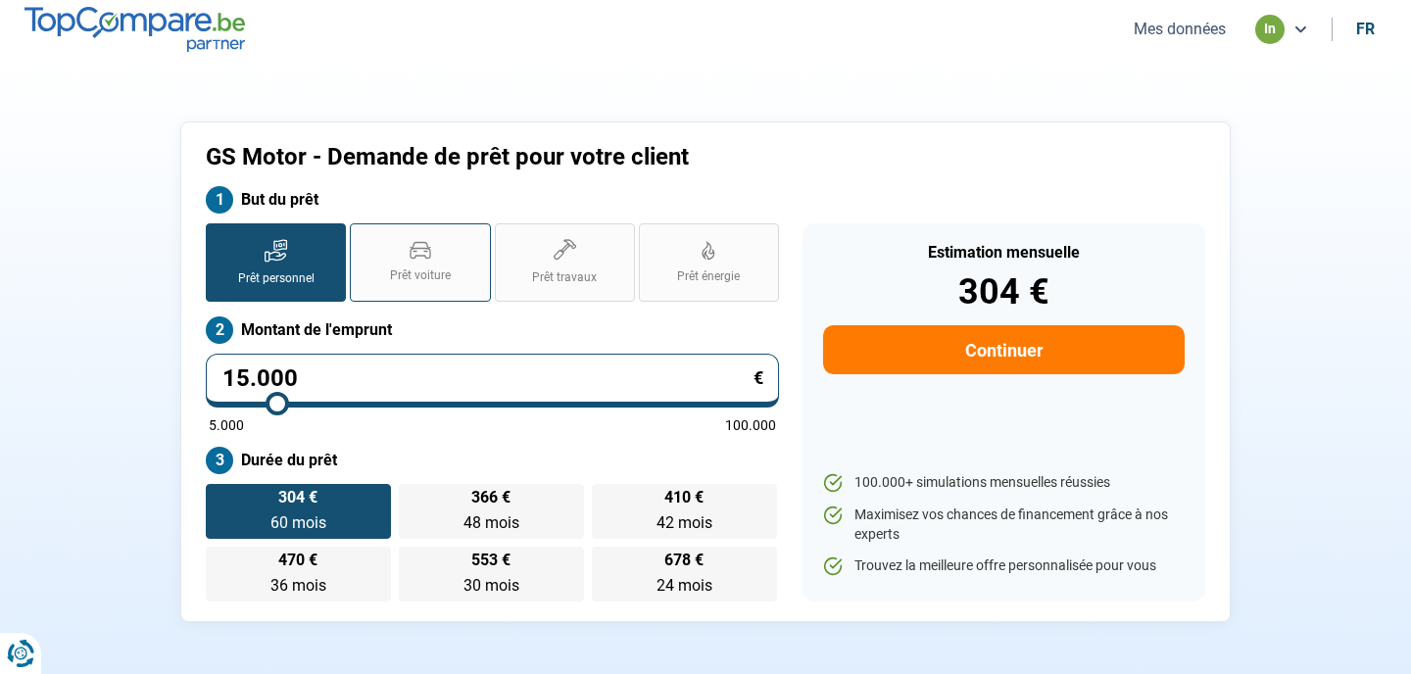
click at [424, 279] on span "Prêt voiture" at bounding box center [420, 275] width 61 height 17
click at [362, 236] on input "Prêt voiture" at bounding box center [356, 229] width 13 height 13
radio input "true"
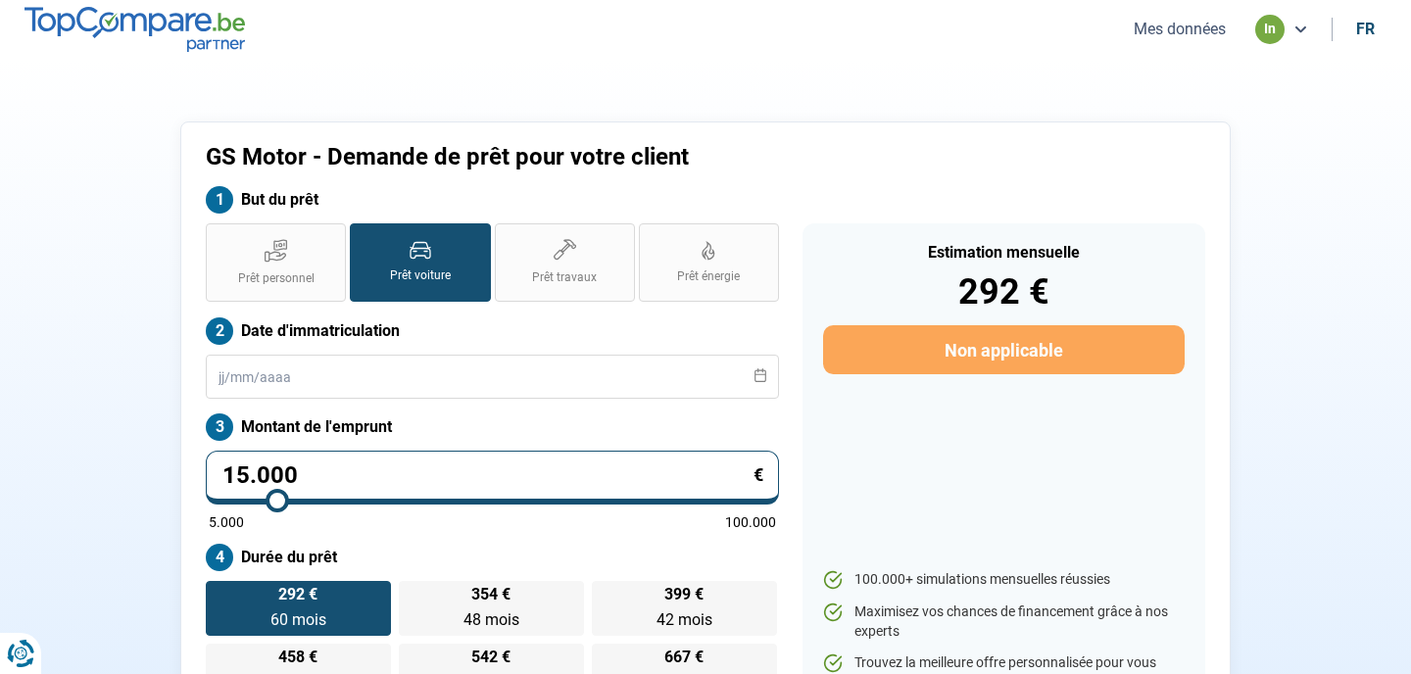
scroll to position [12, 0]
